Goal: Find specific page/section: Find specific page/section

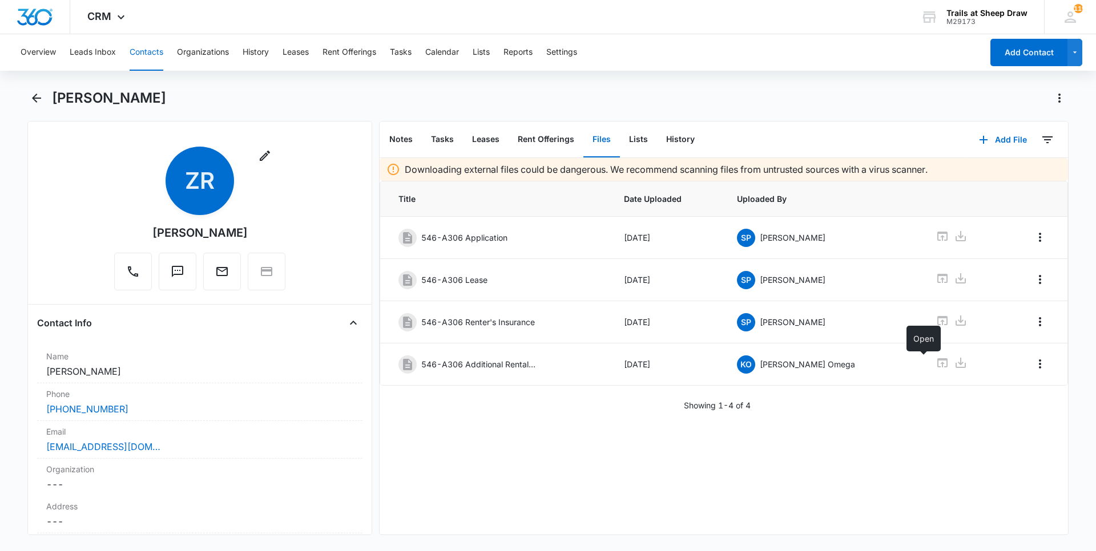
click at [148, 49] on button "Contacts" at bounding box center [147, 52] width 34 height 37
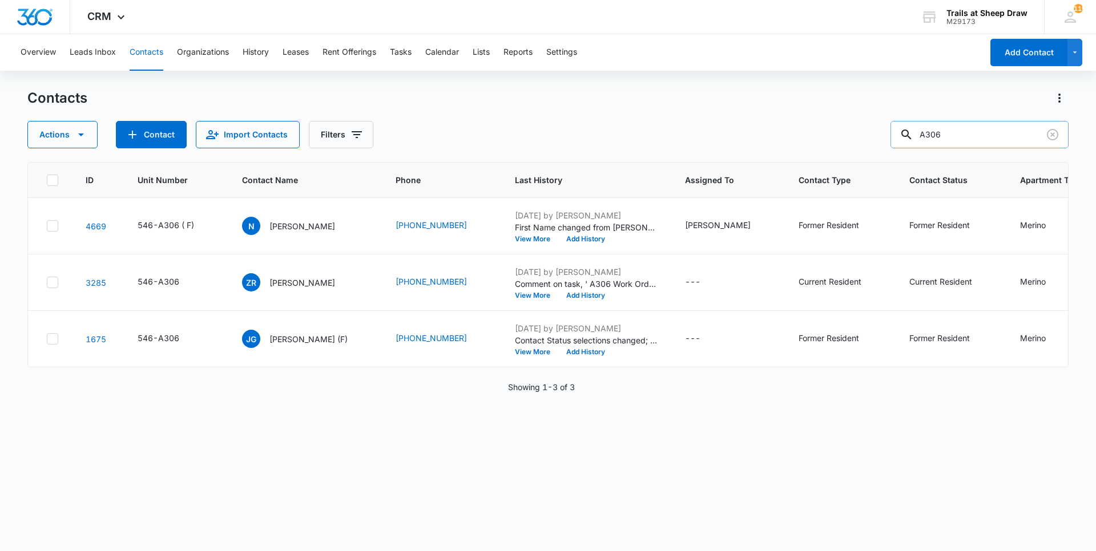
click at [934, 135] on input "A306" at bounding box center [979, 134] width 178 height 27
type input "B306"
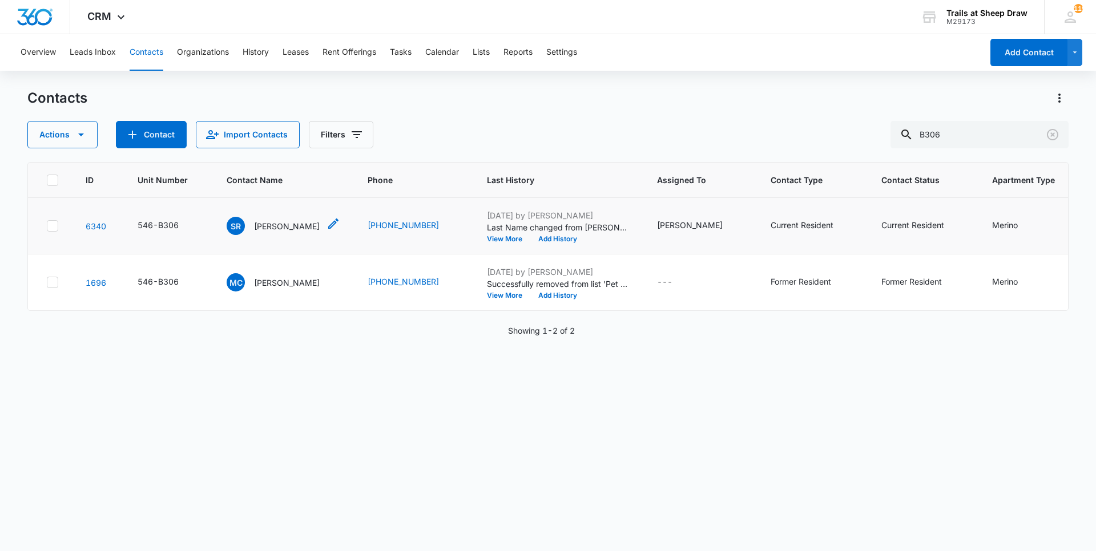
click at [273, 224] on p "[PERSON_NAME]" at bounding box center [287, 226] width 66 height 12
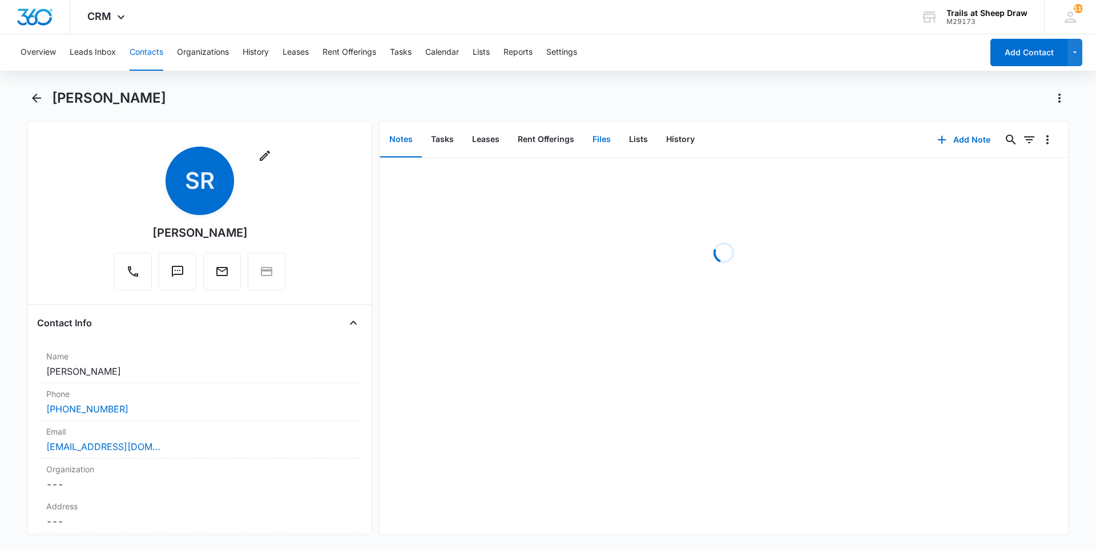
click at [605, 140] on button "Files" at bounding box center [601, 139] width 37 height 35
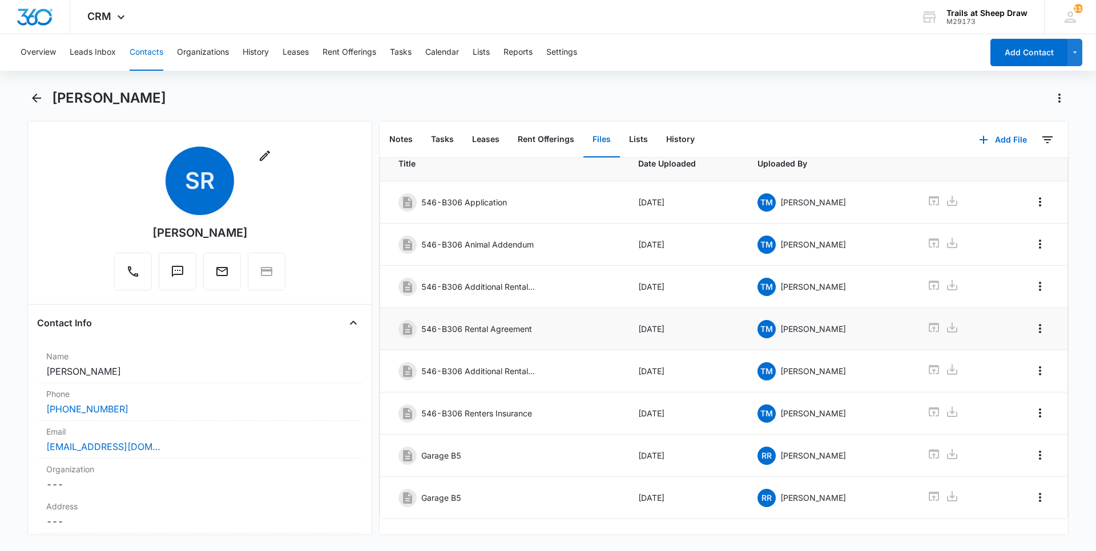
scroll to position [54, 0]
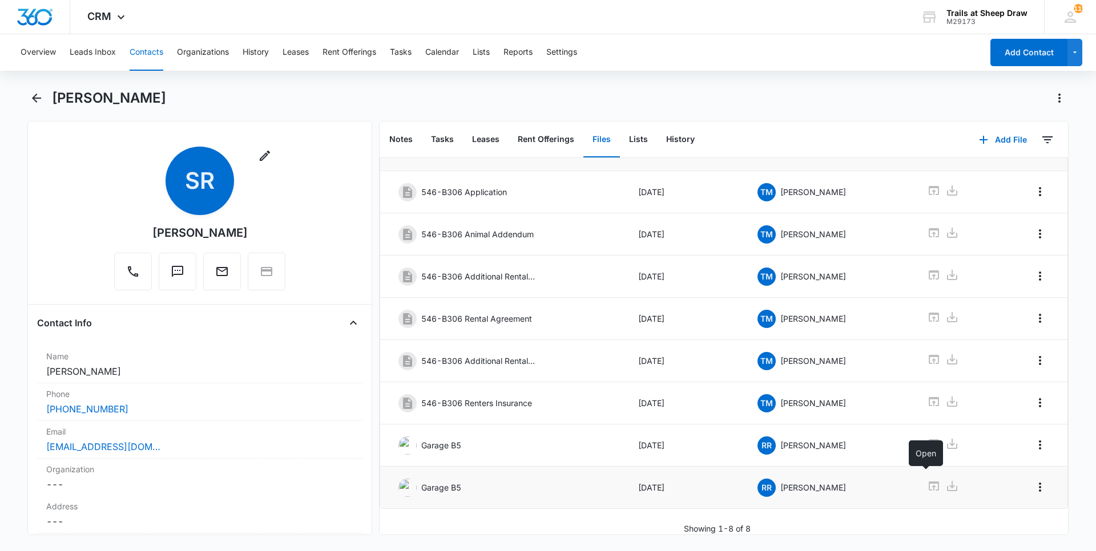
click at [929, 479] on icon at bounding box center [934, 486] width 14 height 14
click at [928, 439] on icon at bounding box center [933, 443] width 10 height 9
